Goal: Use online tool/utility: Utilize a website feature to perform a specific function

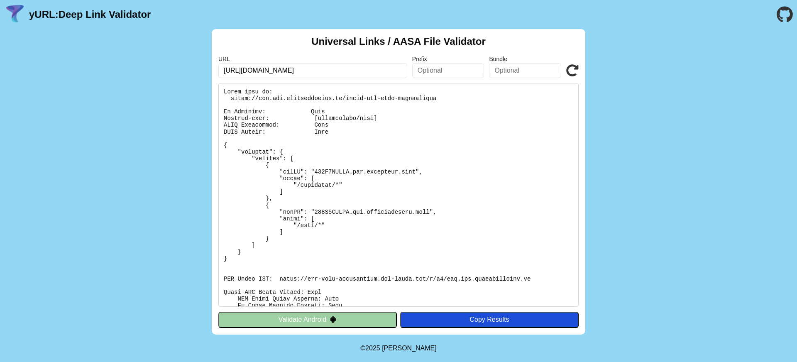
type input "[URL][DOMAIN_NAME]"
click at [571, 71] on icon at bounding box center [572, 70] width 12 height 12
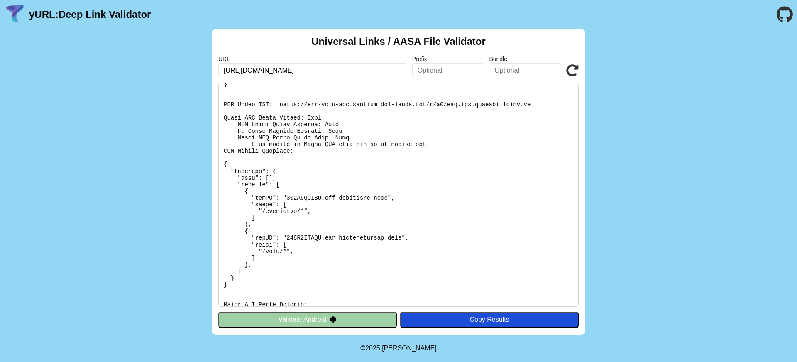
scroll to position [192, 0]
